Goal: Task Accomplishment & Management: Complete application form

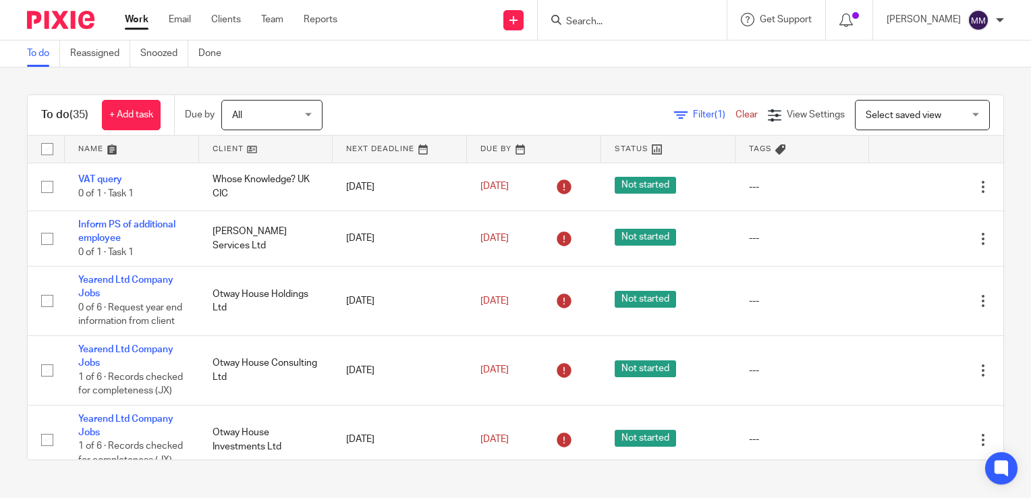
click at [163, 139] on link at bounding box center [132, 149] width 134 height 27
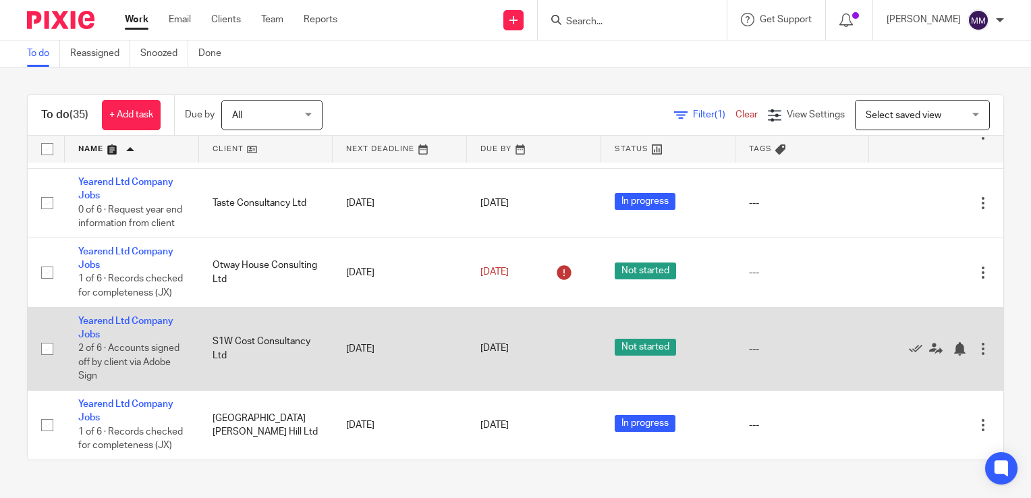
scroll to position [2032, 0]
click at [138, 339] on link "Yearend Ltd Company Jobs" at bounding box center [125, 327] width 95 height 23
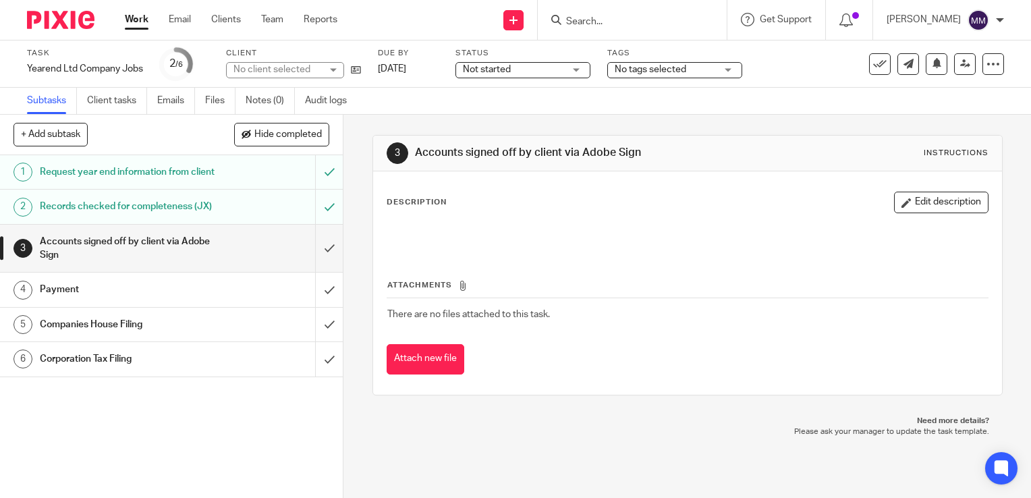
click at [553, 69] on span "Not started" at bounding box center [513, 70] width 101 height 14
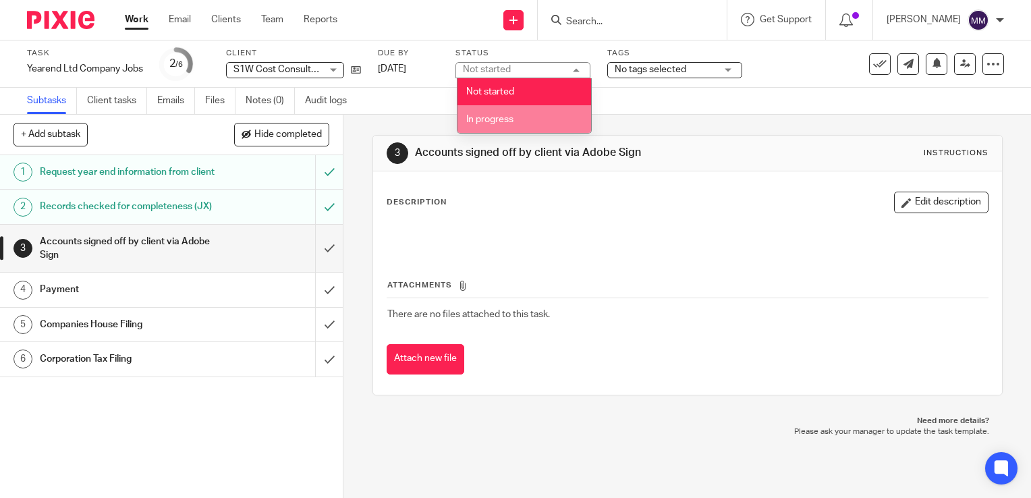
click at [547, 117] on li "In progress" at bounding box center [524, 119] width 134 height 28
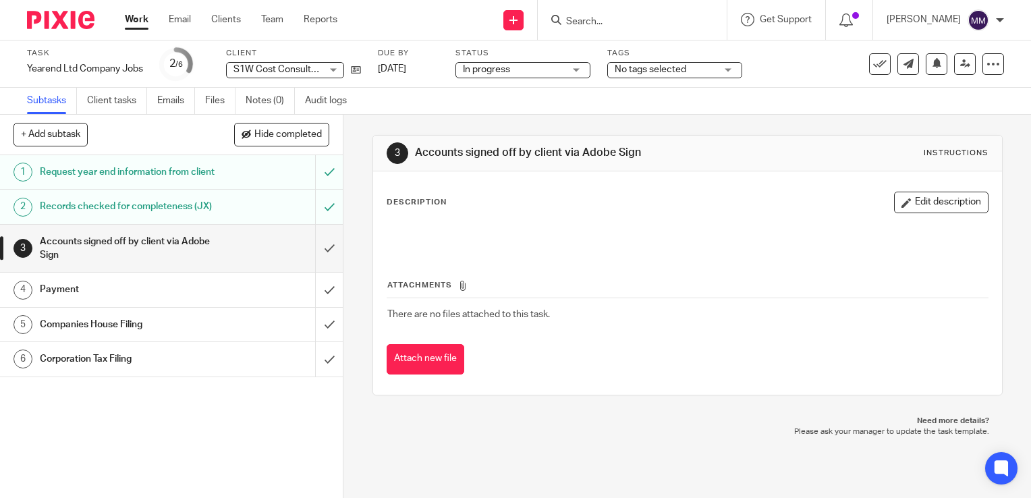
click at [63, 27] on img at bounding box center [60, 20] width 67 height 18
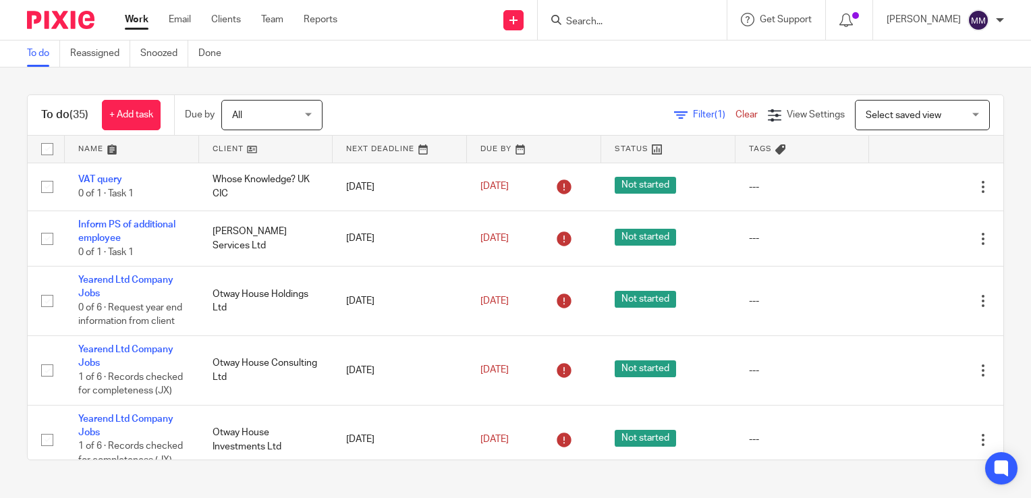
click at [178, 153] on link at bounding box center [132, 149] width 134 height 27
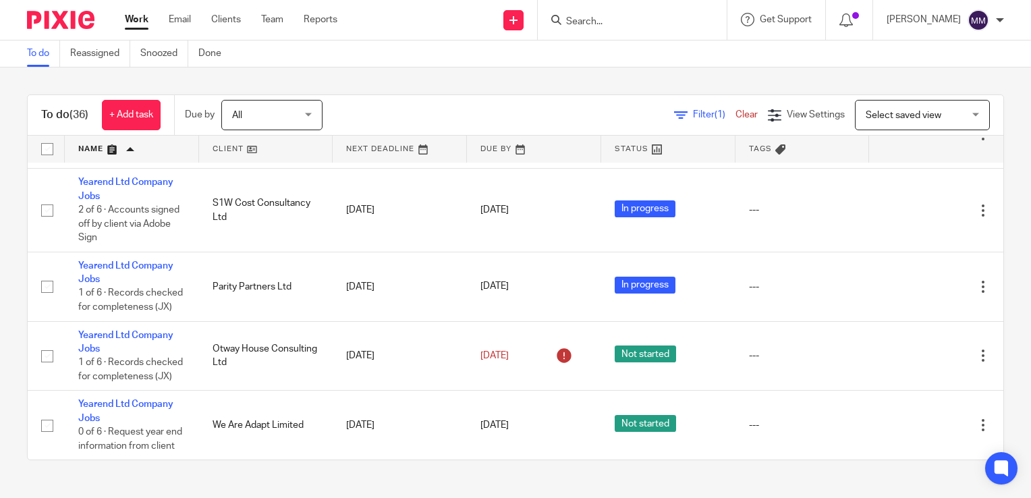
scroll to position [2121, 0]
click at [634, 149] on link at bounding box center [668, 149] width 134 height 27
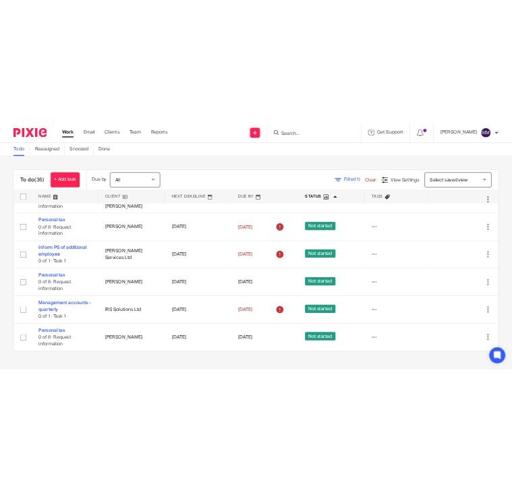
scroll to position [1966, 0]
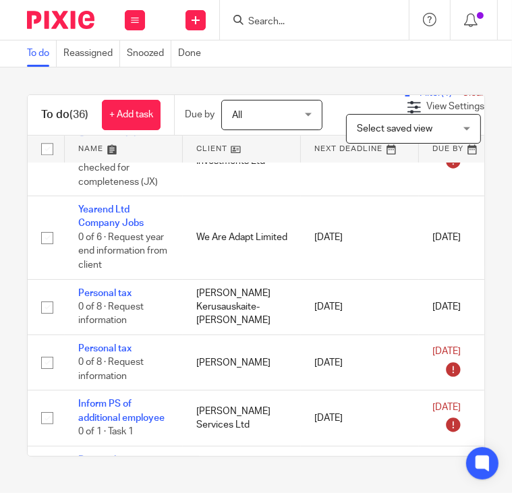
click at [268, 19] on input "Search" at bounding box center [307, 22] width 121 height 12
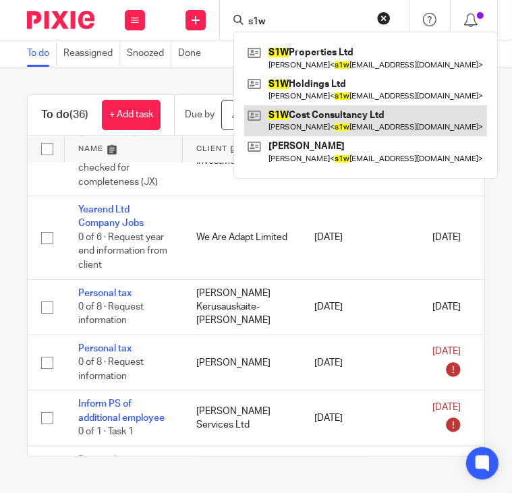
type input "s1w"
click at [340, 121] on link at bounding box center [365, 120] width 243 height 31
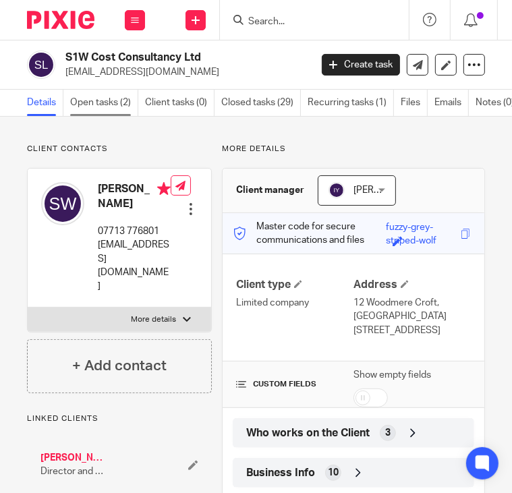
click at [113, 94] on link "Open tasks (2)" at bounding box center [104, 103] width 68 height 26
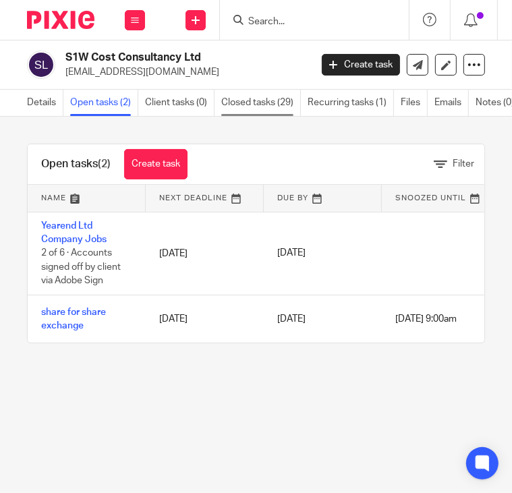
click at [244, 93] on link "Closed tasks (29)" at bounding box center [261, 103] width 80 height 26
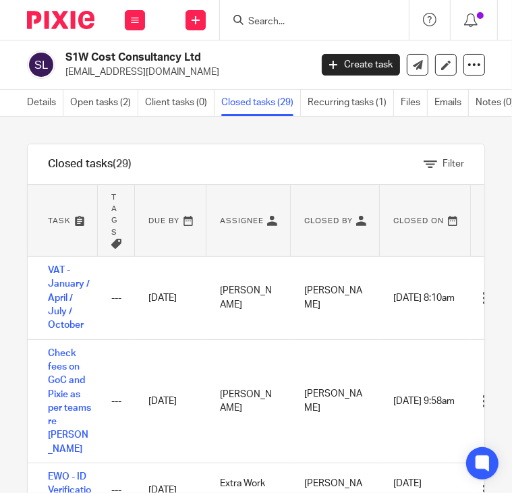
click at [44, 88] on div "S1W Cost Consultancy Ltd s1wcostconsultancy@gmail.com Create task Update from C…" at bounding box center [256, 64] width 512 height 49
click at [47, 95] on link "Details" at bounding box center [45, 103] width 36 height 26
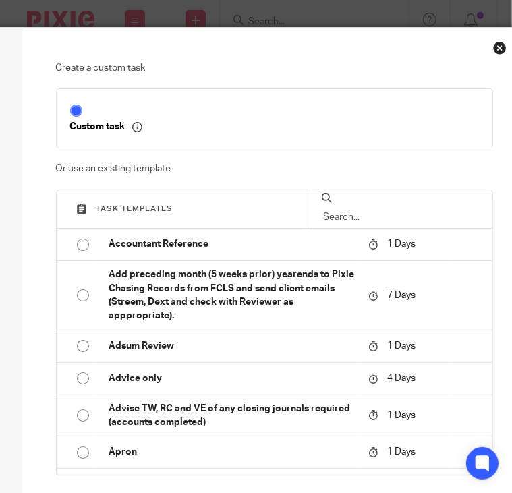
scroll to position [0, 154]
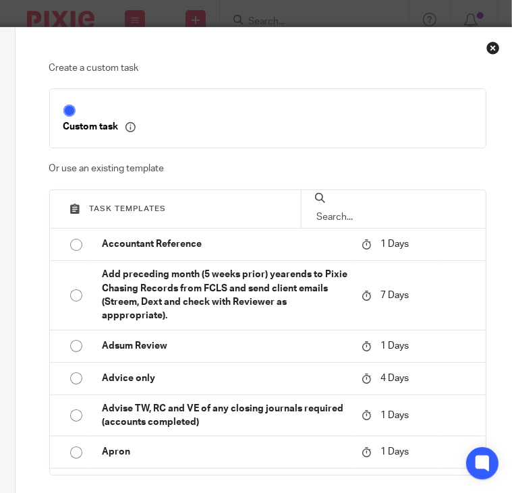
click at [370, 210] on input "text" at bounding box center [393, 217] width 157 height 15
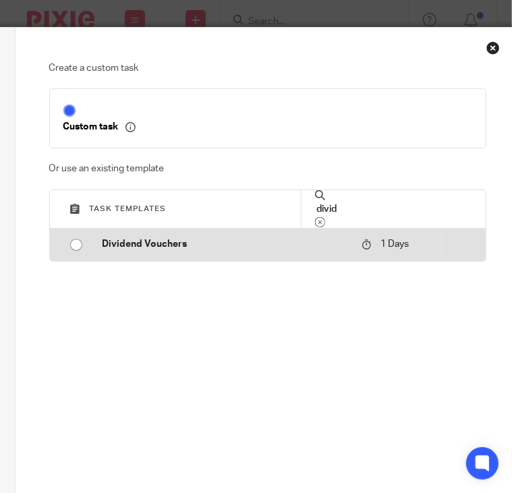
type input "divid"
click at [317, 246] on p "Dividend Vouchers" at bounding box center [226, 243] width 246 height 13
type input "2025-09-26"
type input "Dividend Vouchers"
checkbox input "false"
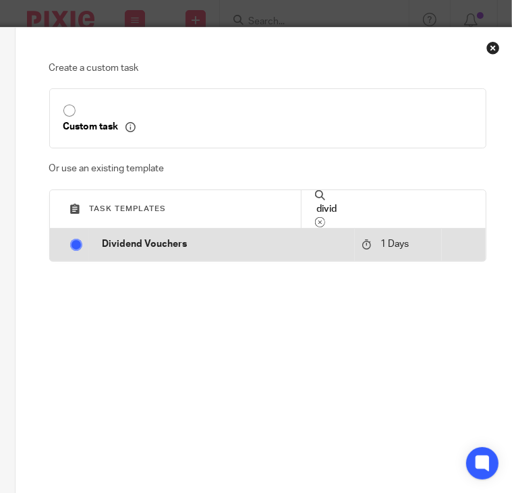
radio input "true"
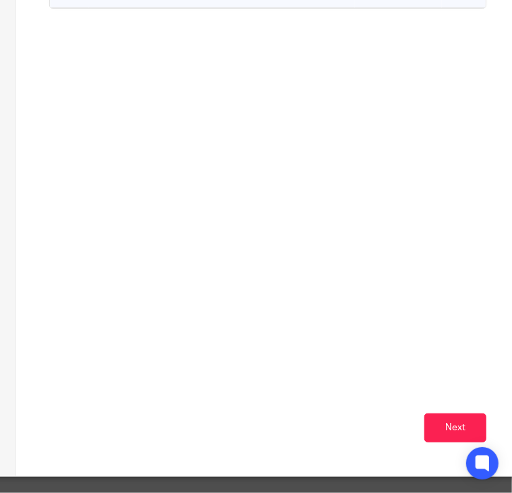
scroll to position [256, 154]
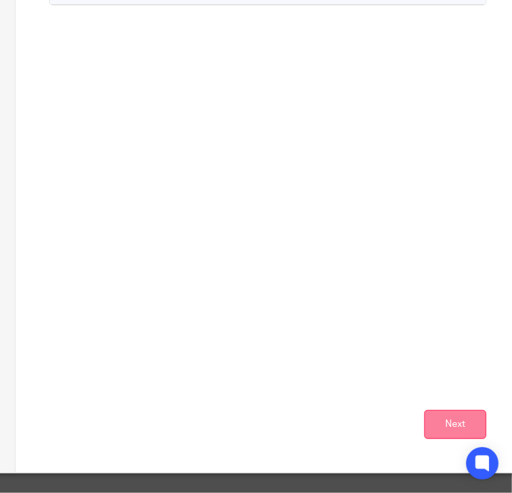
click at [481, 412] on button "Next" at bounding box center [455, 424] width 62 height 29
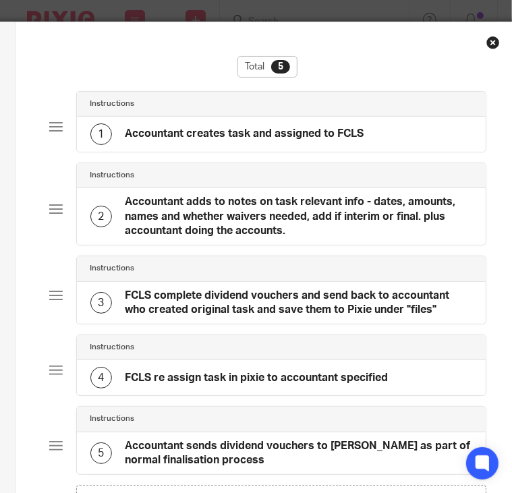
scroll to position [273, 154]
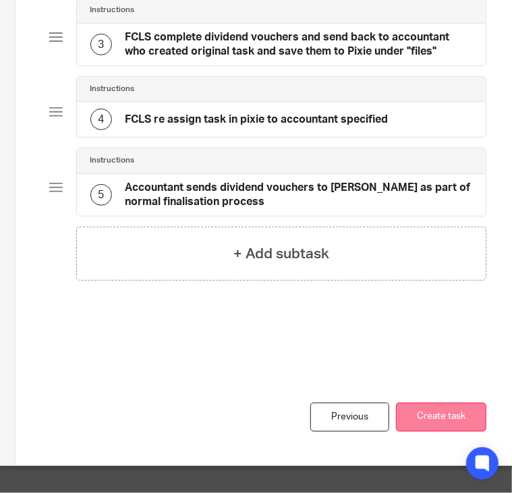
click at [419, 404] on button "Create task" at bounding box center [441, 417] width 90 height 29
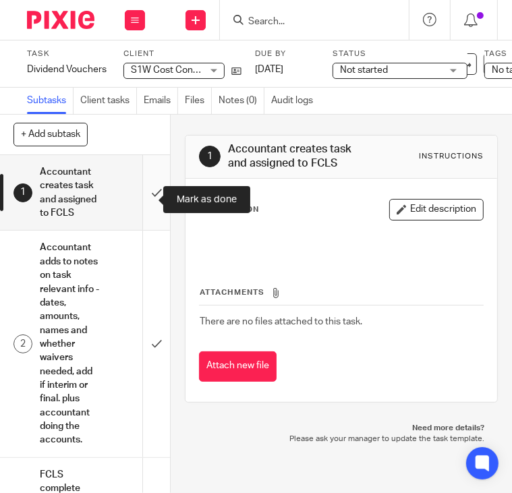
click at [138, 205] on input "submit" at bounding box center [85, 192] width 170 height 75
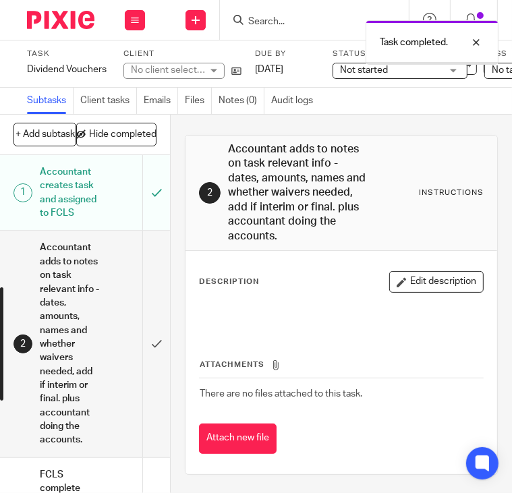
click at [150, 303] on input "submit" at bounding box center [85, 344] width 170 height 226
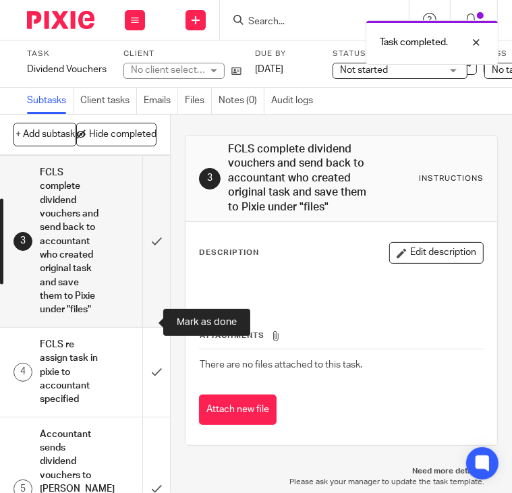
scroll to position [310, 0]
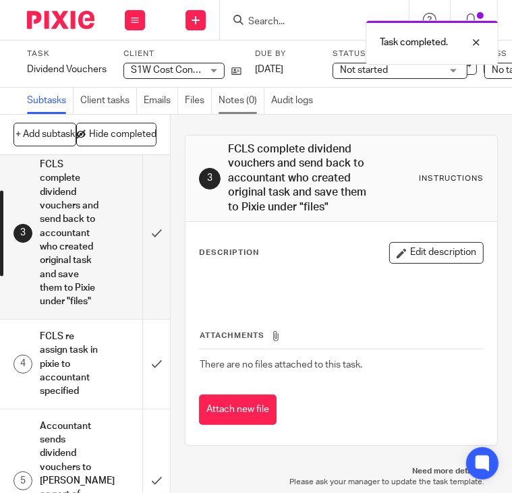
click at [237, 103] on link "Notes (0)" at bounding box center [242, 101] width 46 height 26
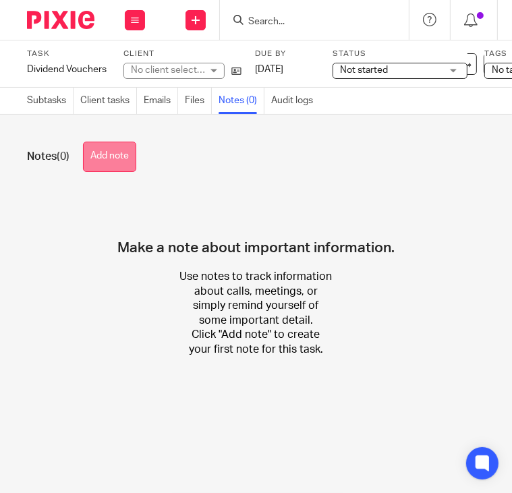
click at [123, 148] on button "Add note" at bounding box center [109, 157] width 53 height 30
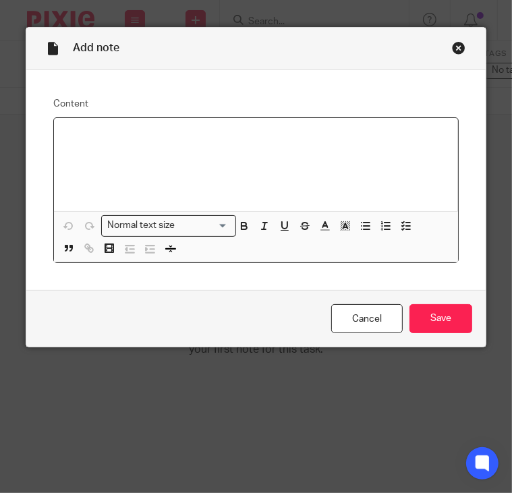
click at [121, 154] on div at bounding box center [256, 164] width 404 height 93
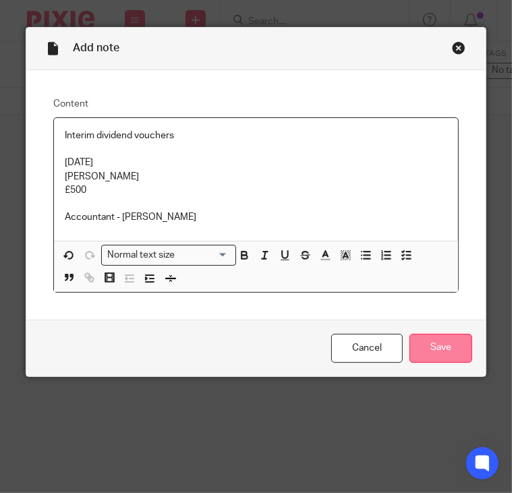
click at [426, 345] on input "Save" at bounding box center [440, 348] width 63 height 29
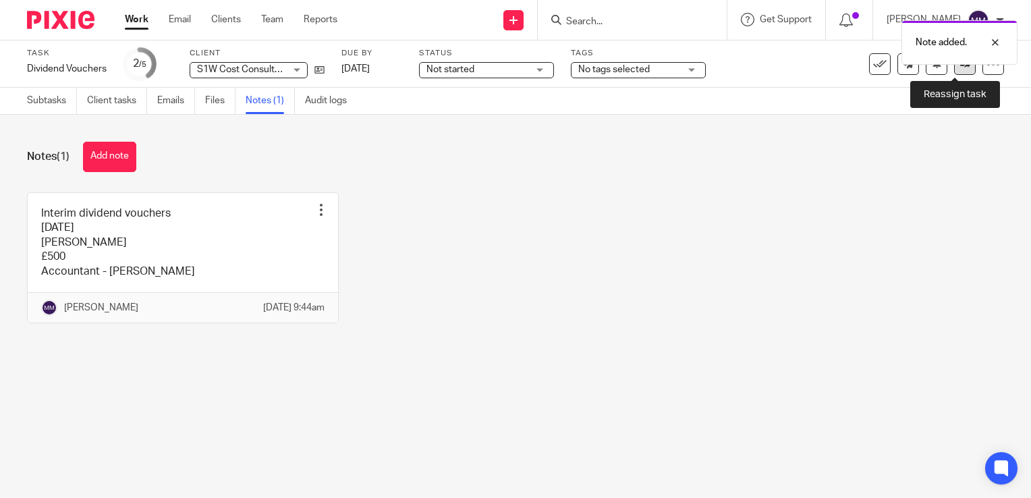
click at [511, 69] on link at bounding box center [965, 64] width 22 height 22
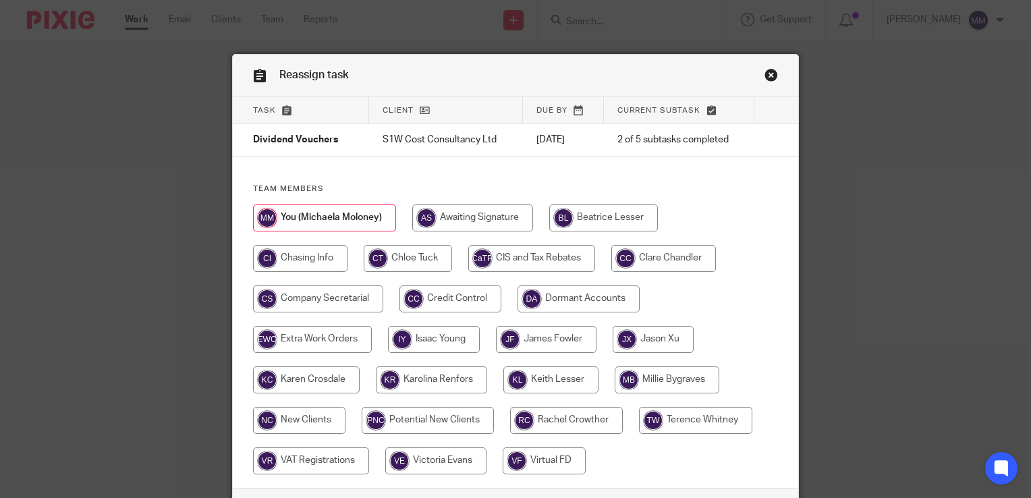
click at [377, 306] on input "radio" at bounding box center [318, 298] width 130 height 27
radio input "true"
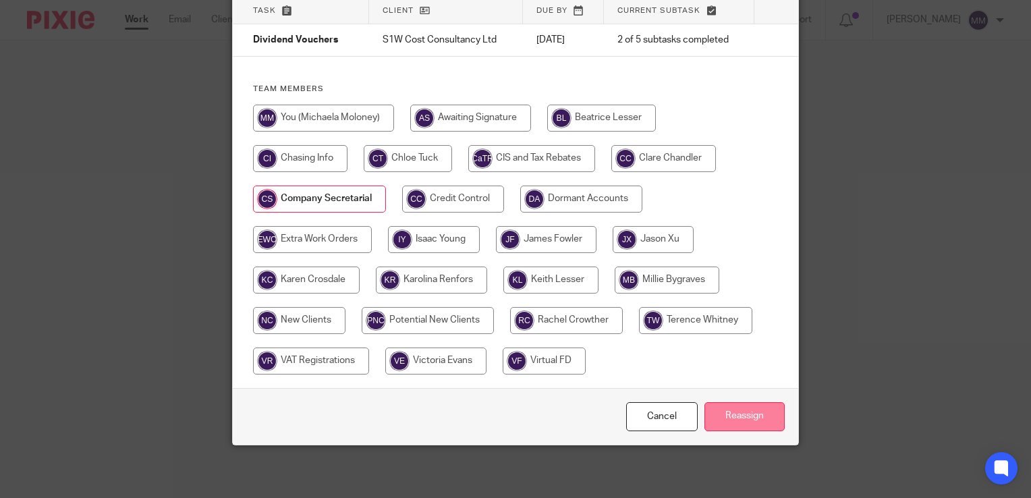
click at [751, 413] on input "Reassign" at bounding box center [744, 416] width 80 height 29
